Goal: Register for event/course

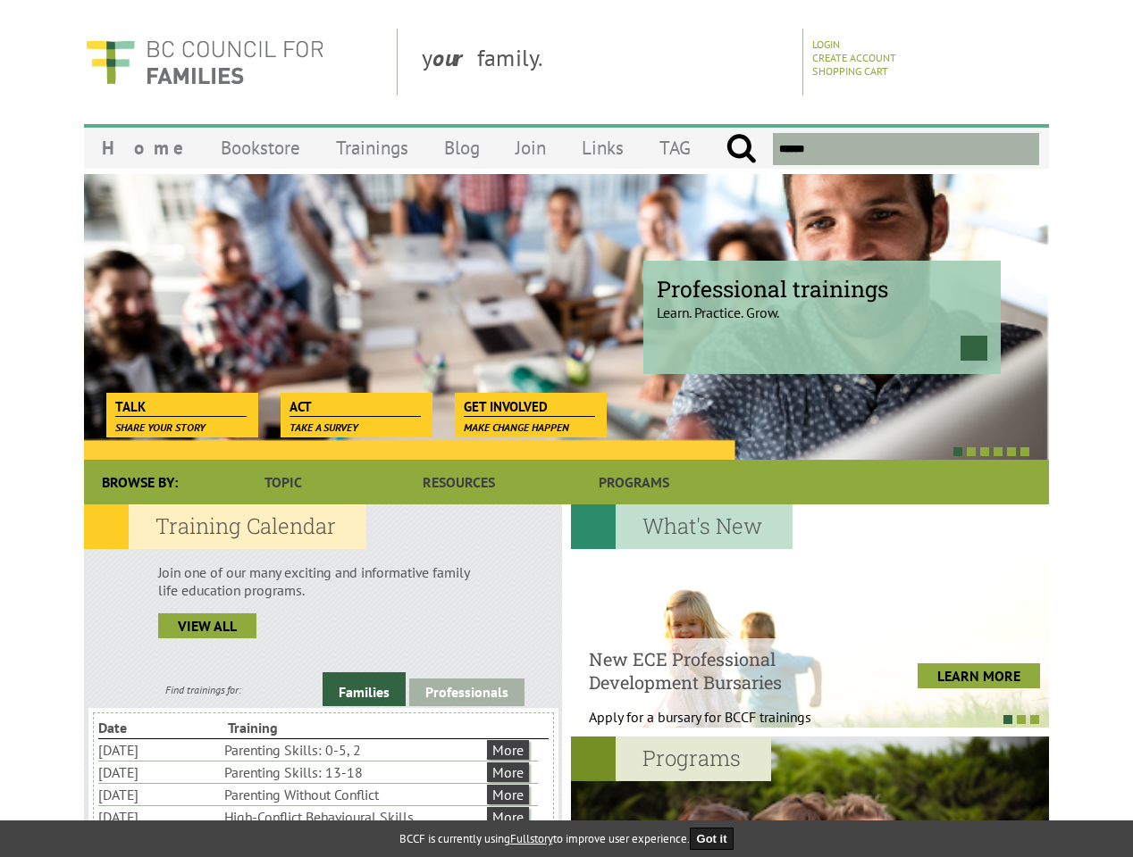
click at [566, 443] on div at bounding box center [546, 451] width 965 height 18
click at [547, 451] on div at bounding box center [546, 451] width 965 height 18
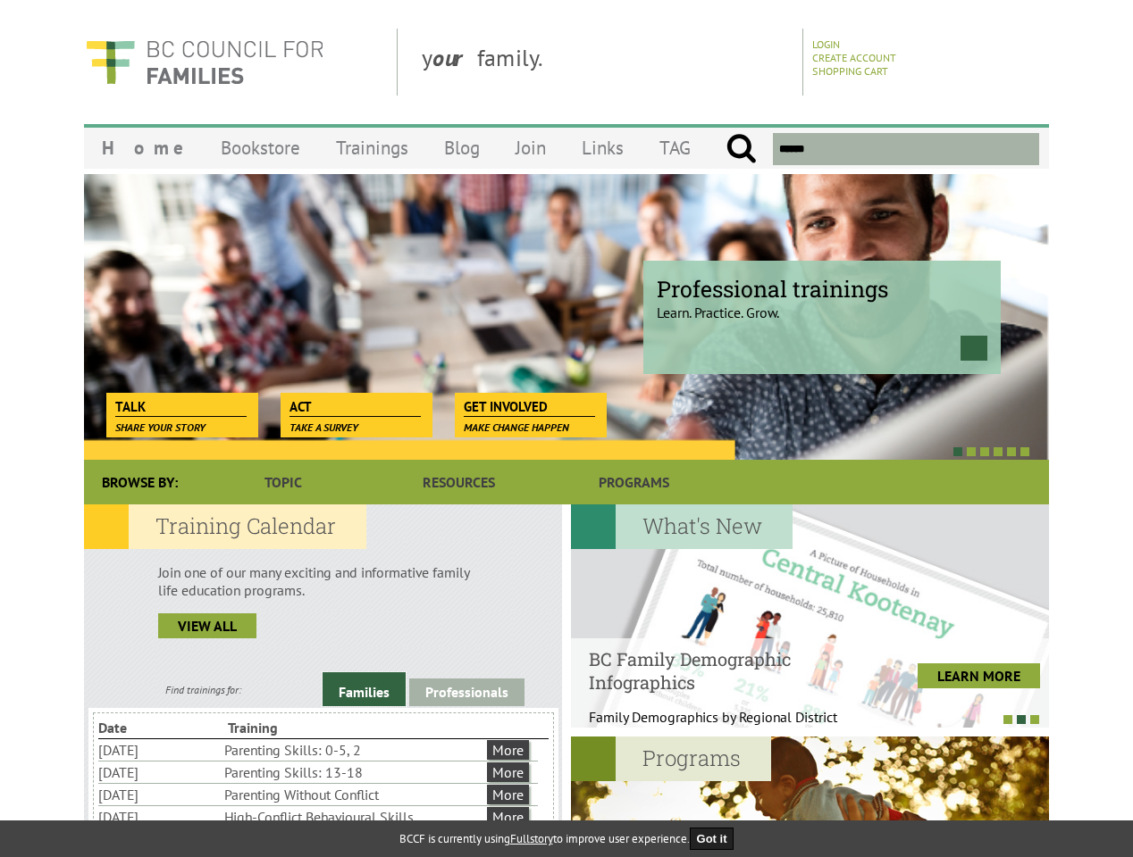
click at [364, 690] on link "Families" at bounding box center [363, 690] width 83 height 34
click at [466, 692] on link "Professionals" at bounding box center [466, 693] width 115 height 28
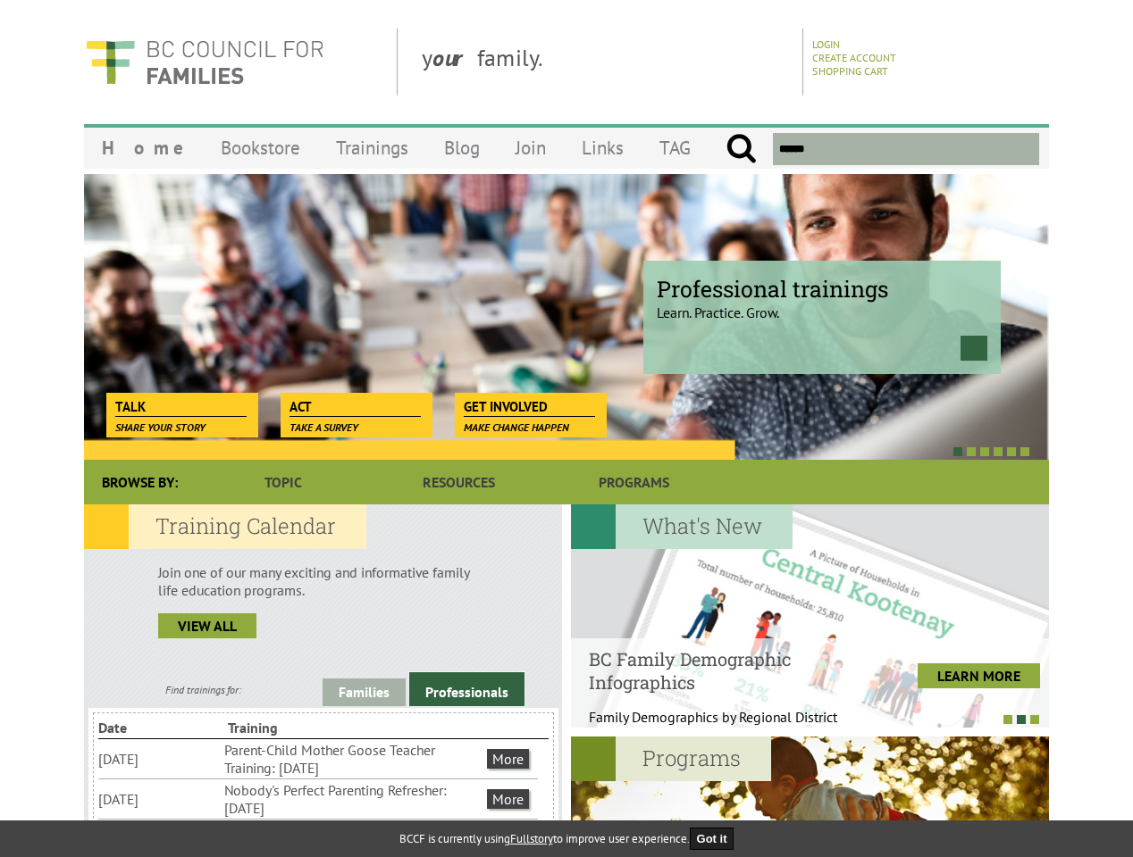
click at [318, 799] on li "Nobody's Perfect Parenting Refresher: [DATE]" at bounding box center [353, 799] width 259 height 39
click at [809, 616] on div at bounding box center [810, 616] width 478 height 223
click at [800, 719] on div at bounding box center [801, 719] width 478 height 18
click at [809, 797] on div at bounding box center [810, 848] width 478 height 223
click at [717, 839] on button "Got it" at bounding box center [712, 839] width 45 height 22
